Goal: Information Seeking & Learning: Learn about a topic

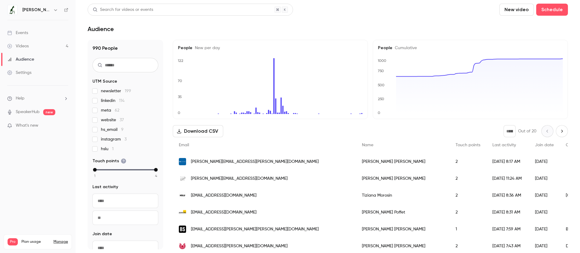
click at [32, 45] on link "Videos 4" at bounding box center [37, 46] width 75 height 13
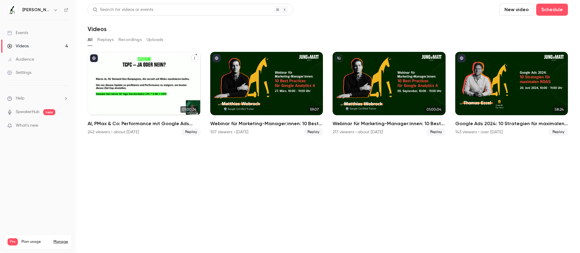
click at [104, 133] on div "242 viewers • about [DATE]" at bounding box center [113, 132] width 51 height 6
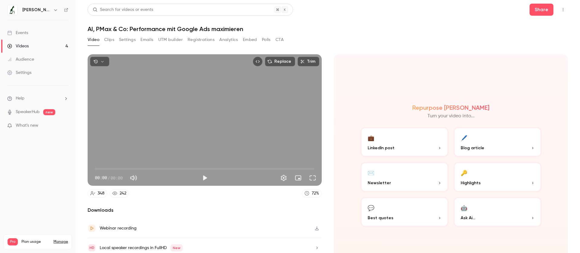
scroll to position [1, 0]
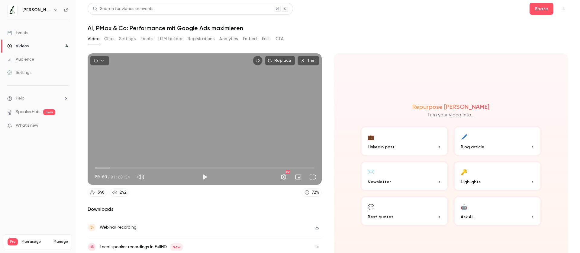
click at [203, 38] on button "Registrations" at bounding box center [201, 39] width 27 height 10
